Goal: Task Accomplishment & Management: Manage account settings

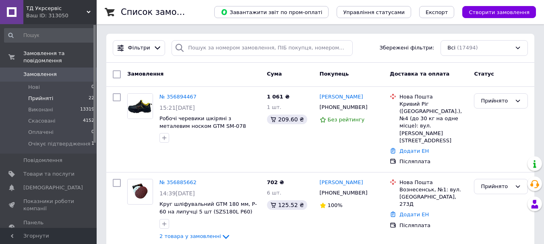
click at [43, 95] on span "Прийняті" at bounding box center [40, 98] width 25 height 7
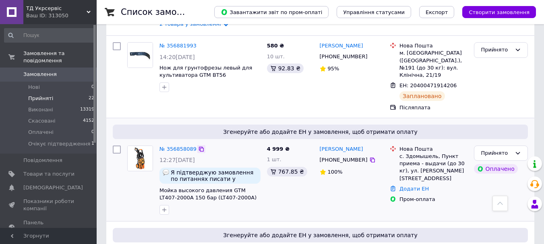
scroll to position [322, 0]
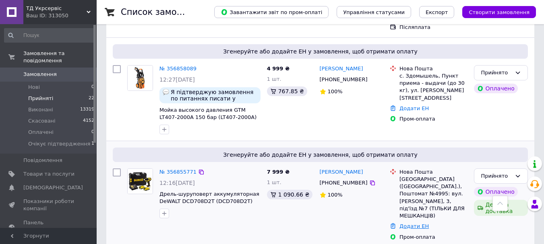
click at [417, 223] on link "Додати ЕН" at bounding box center [413, 226] width 29 height 6
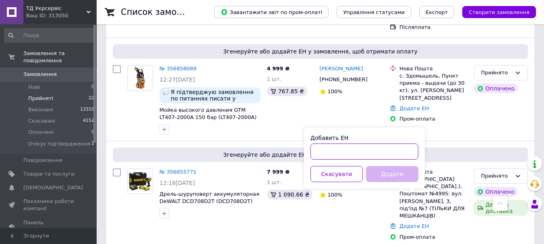
click at [363, 154] on input "Добавить ЕН" at bounding box center [364, 152] width 108 height 16
paste input "20400471893107"
type input "20400471893107"
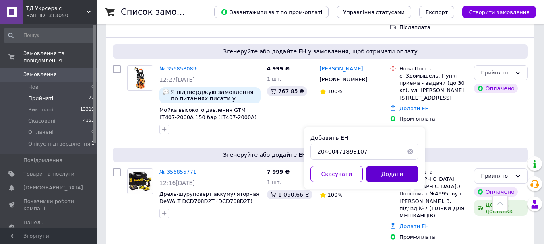
click at [388, 173] on button "Додати" at bounding box center [392, 174] width 52 height 16
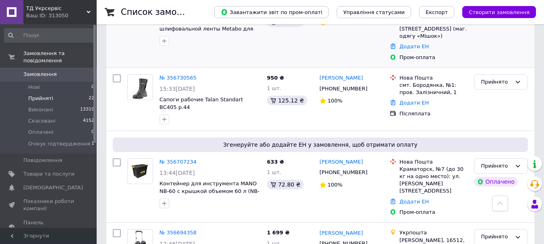
scroll to position [644, 0]
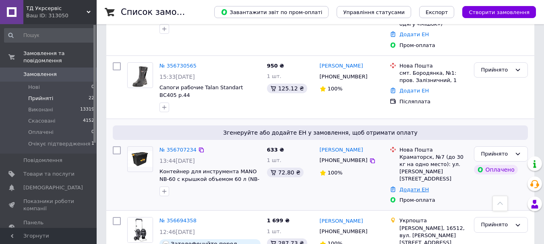
click at [416, 187] on link "Додати ЕН" at bounding box center [413, 190] width 29 height 6
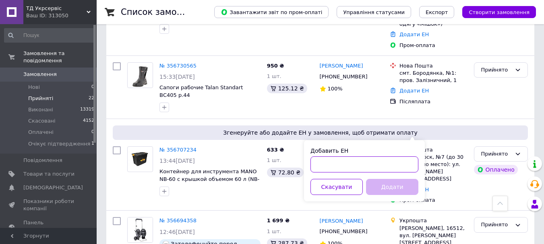
click at [340, 168] on input "Добавить ЕН" at bounding box center [364, 165] width 108 height 16
paste input "20400471870296"
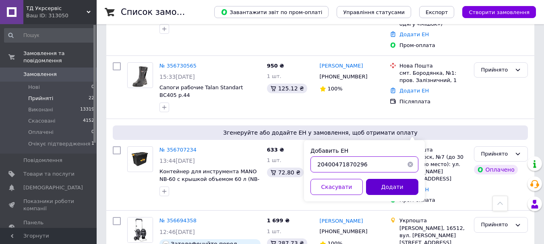
type input "20400471870296"
click at [387, 185] on button "Додати" at bounding box center [392, 187] width 52 height 16
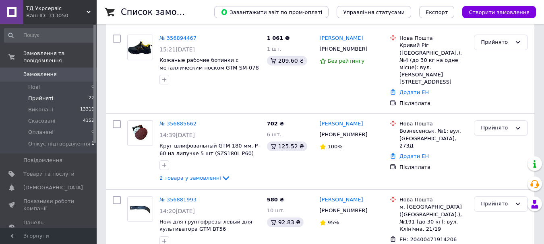
scroll to position [39, 0]
